Goal: Task Accomplishment & Management: Use online tool/utility

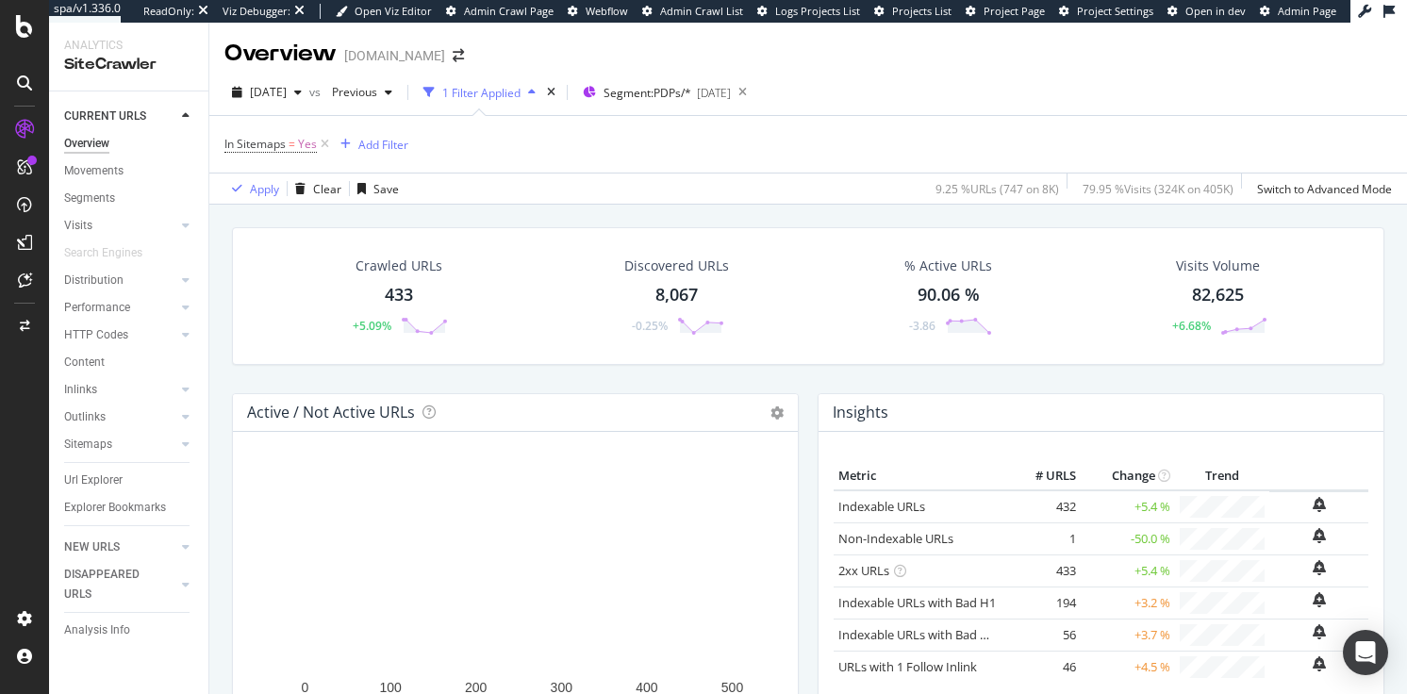
scroll to position [179, 0]
